Goal: Information Seeking & Learning: Learn about a topic

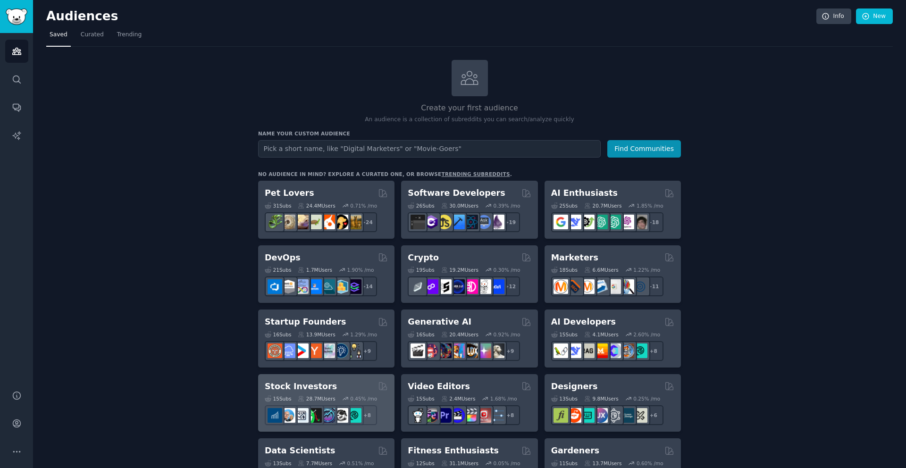
click at [289, 385] on h2 "Stock Investors" at bounding box center [301, 387] width 72 height 12
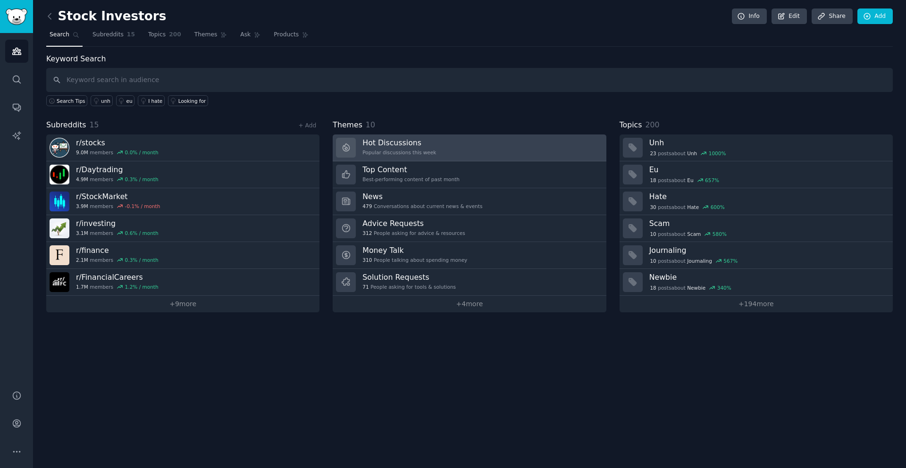
click at [420, 145] on h3 "Hot Discussions" at bounding box center [399, 143] width 74 height 10
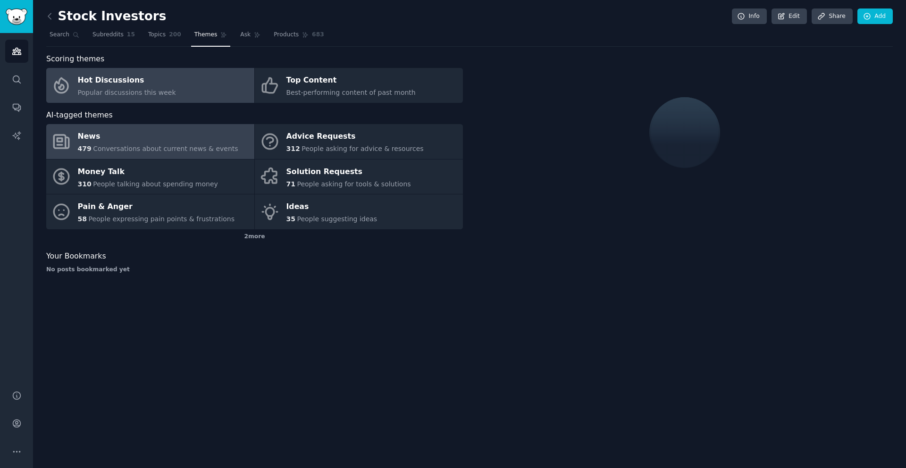
click at [172, 133] on div "News" at bounding box center [158, 136] width 160 height 15
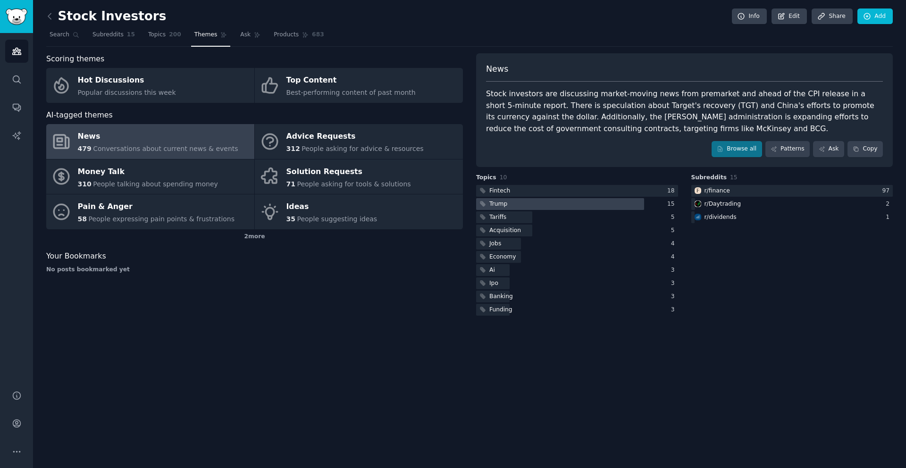
click at [589, 203] on div at bounding box center [560, 204] width 168 height 12
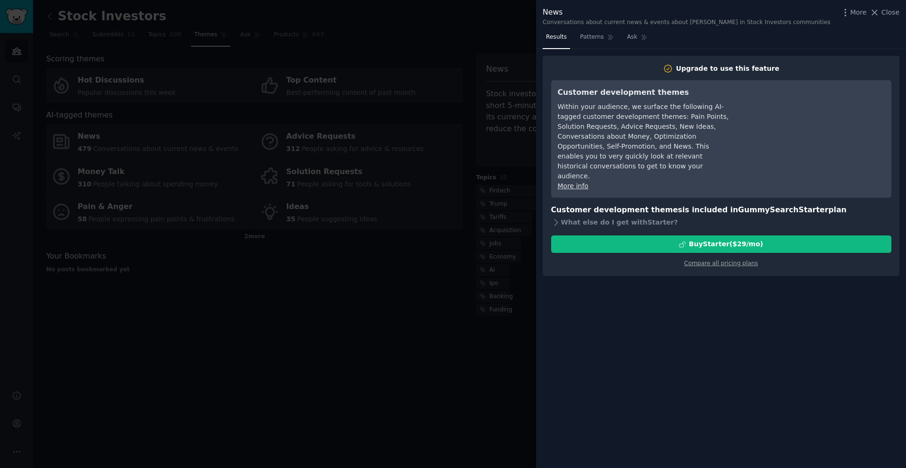
click at [487, 309] on div at bounding box center [453, 234] width 906 height 468
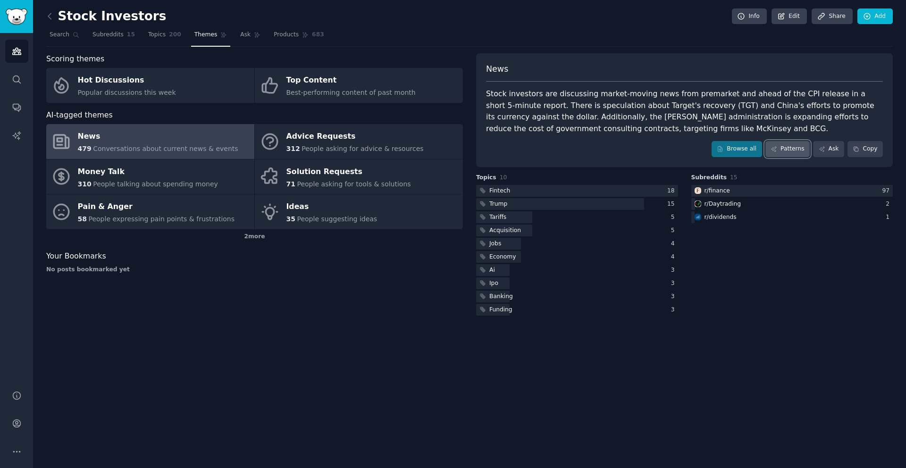
click at [796, 150] on link "Patterns" at bounding box center [787, 149] width 44 height 16
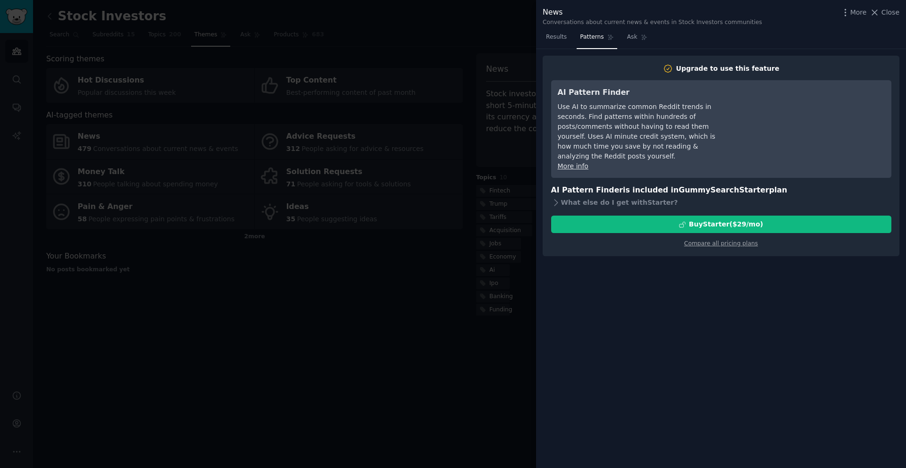
click at [408, 336] on div at bounding box center [453, 234] width 906 height 468
